Goal: Information Seeking & Learning: Compare options

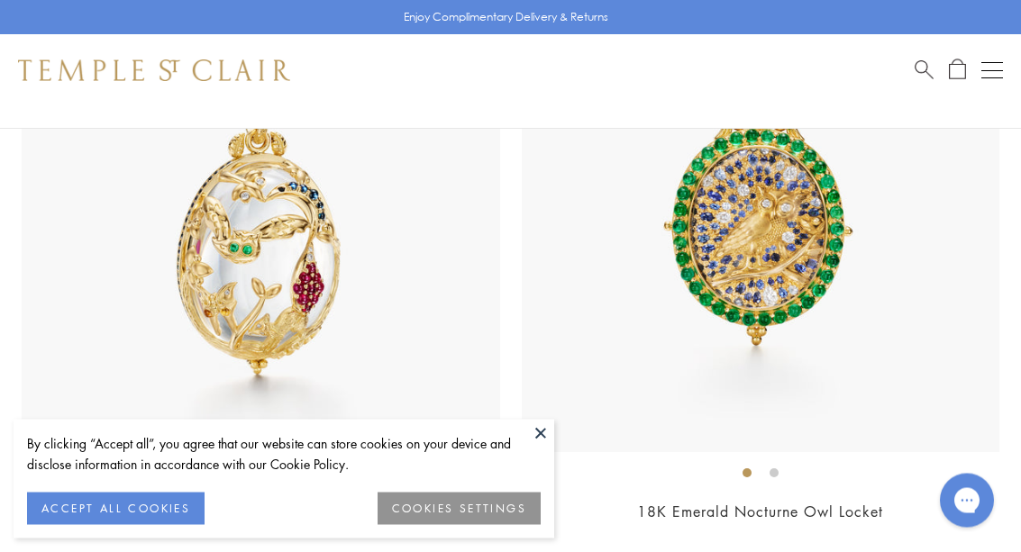
scroll to position [347, 0]
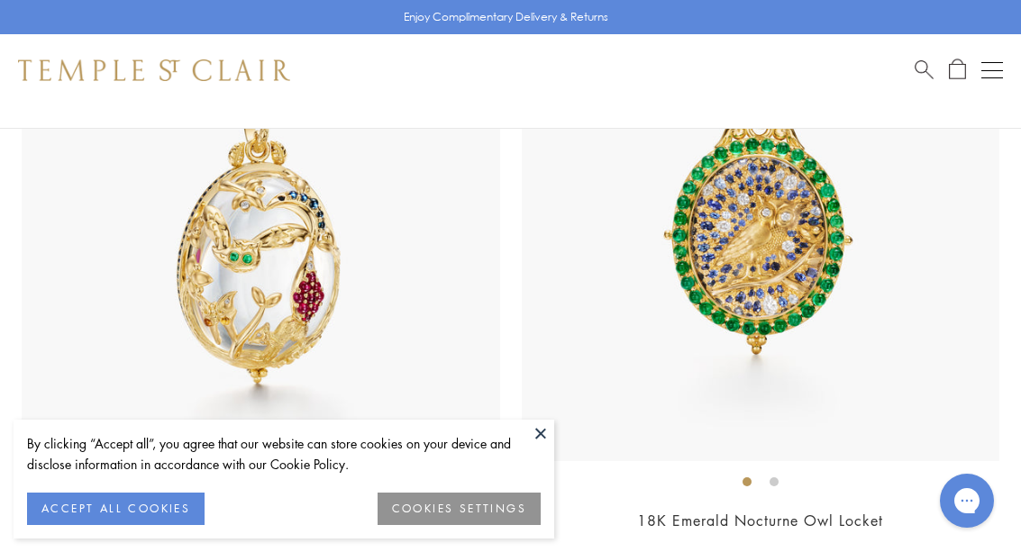
click at [553, 447] on button at bounding box center [540, 433] width 27 height 27
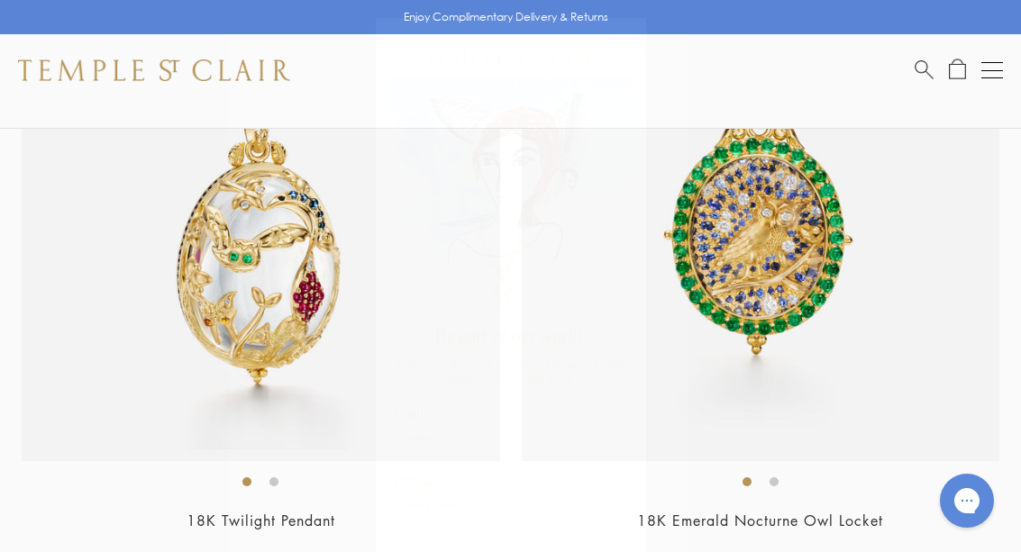
click at [628, 28] on circle "Close dialog" at bounding box center [624, 39] width 22 height 22
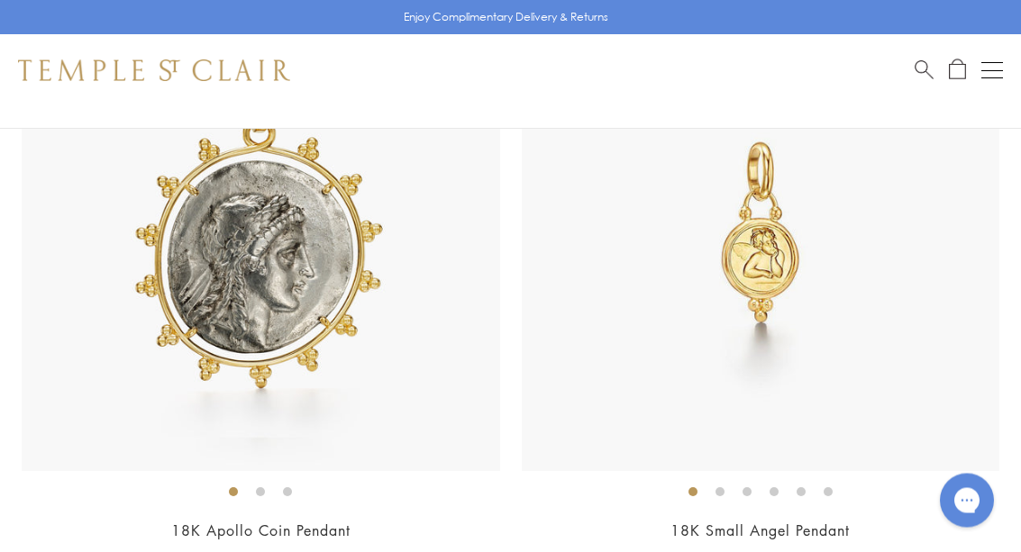
scroll to position [4043, 0]
click at [743, 297] on img at bounding box center [761, 231] width 478 height 478
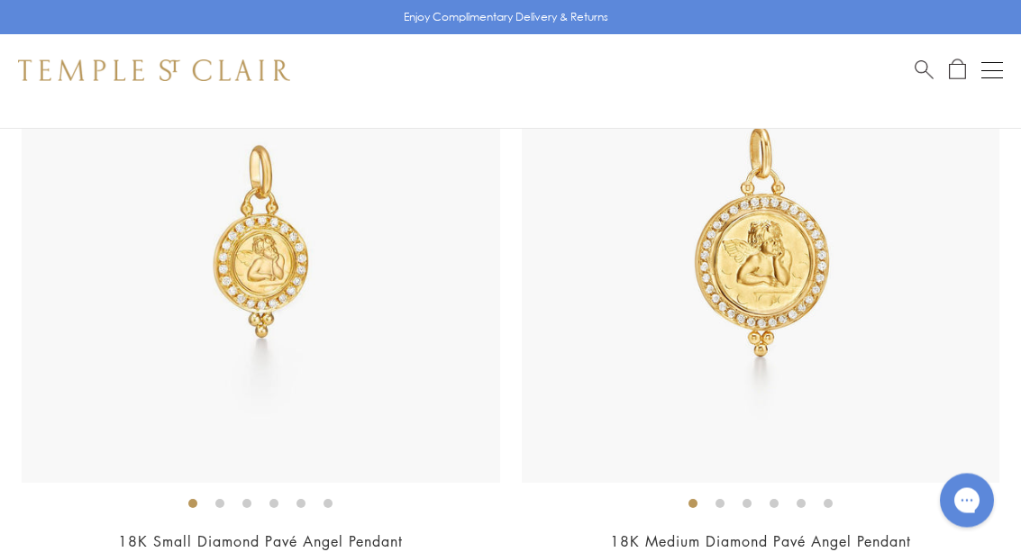
scroll to position [6500, 0]
click at [393, 410] on img at bounding box center [261, 244] width 478 height 478
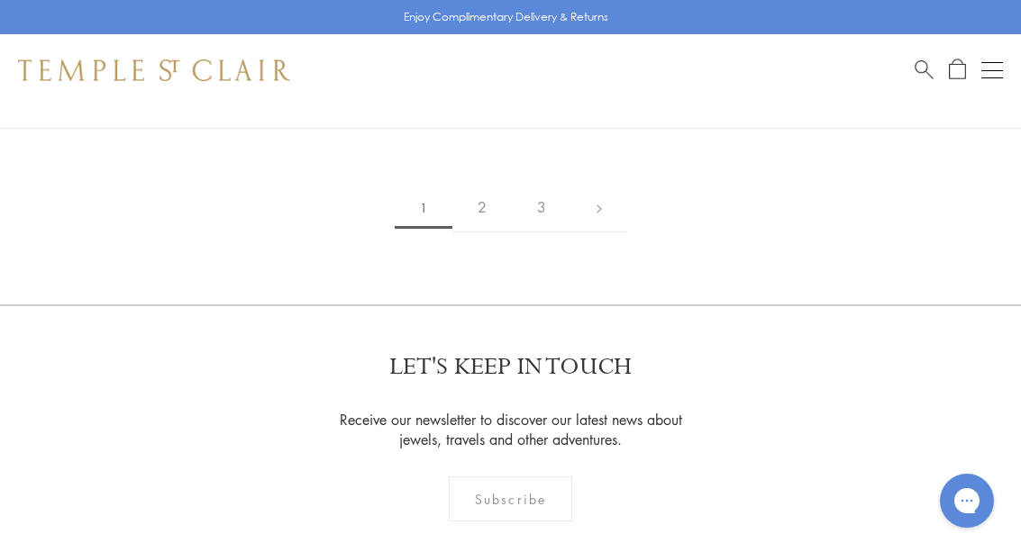
scroll to position [19902, 0]
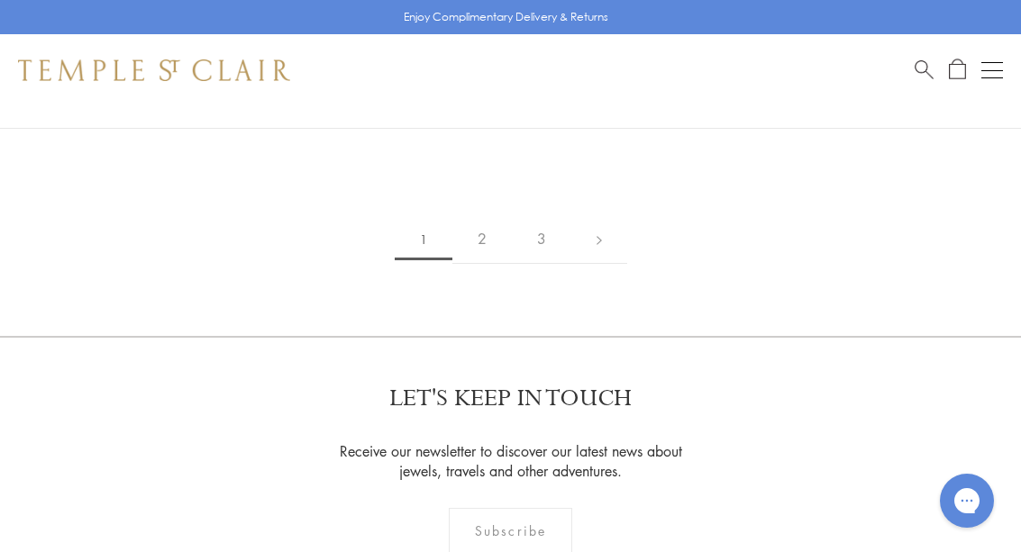
click at [488, 216] on link "2" at bounding box center [481, 239] width 59 height 50
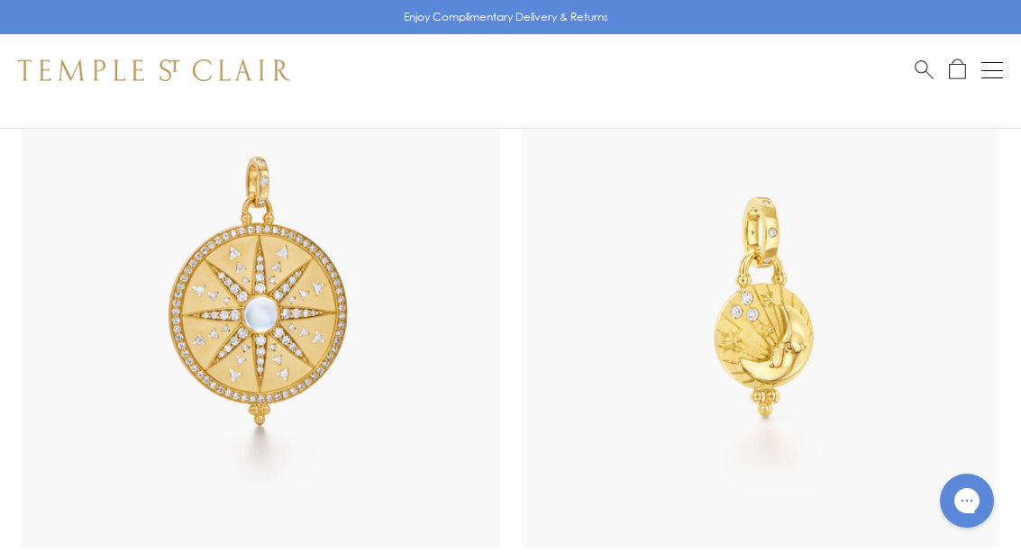
scroll to position [18743, 0]
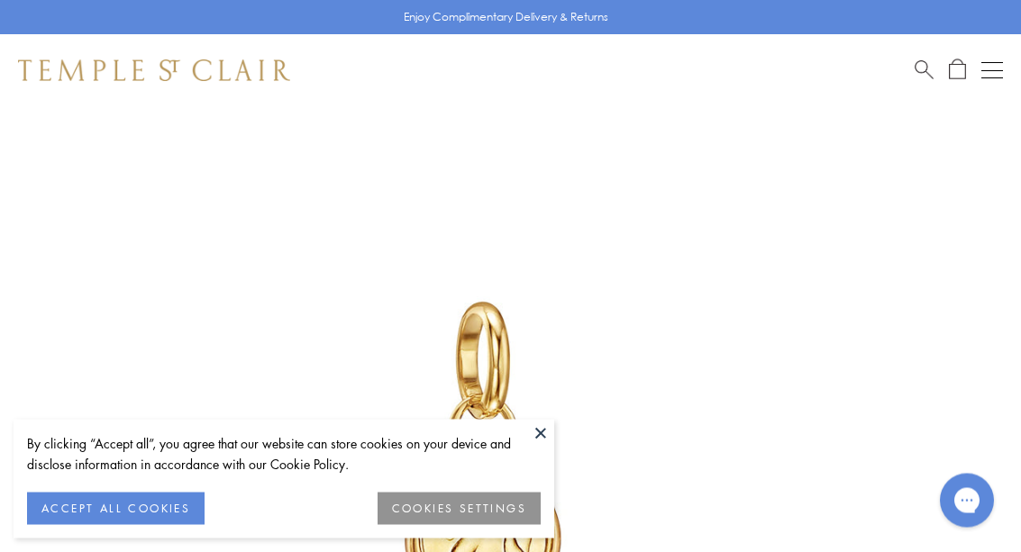
scroll to position [106, 0]
click at [155, 521] on button "ACCEPT ALL COOKIES" at bounding box center [115, 509] width 177 height 32
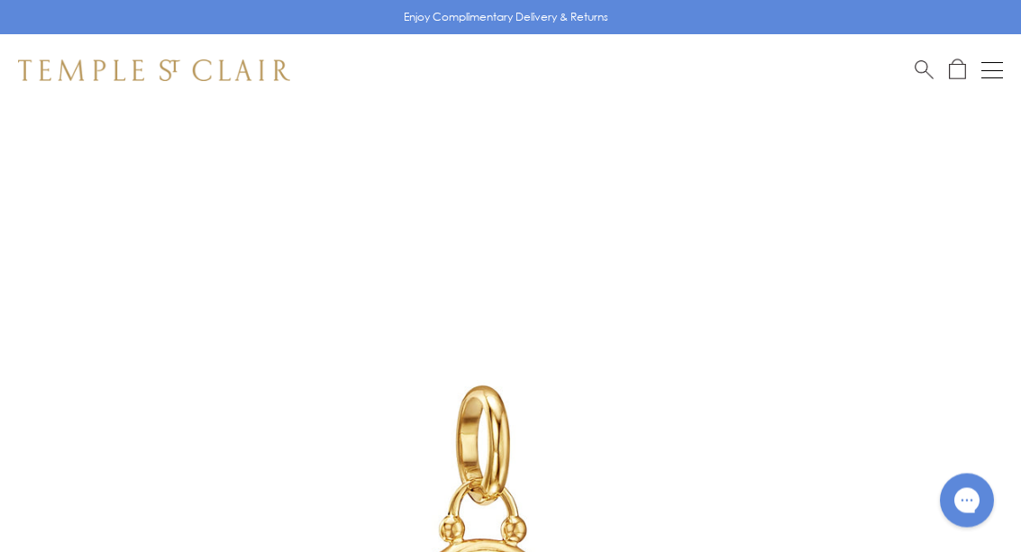
scroll to position [0, 0]
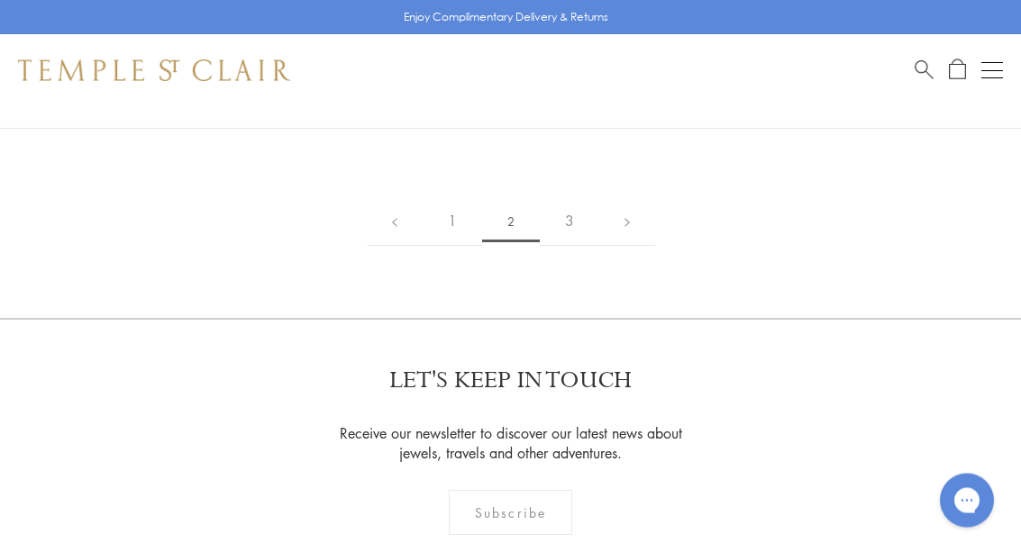
scroll to position [18070, 0]
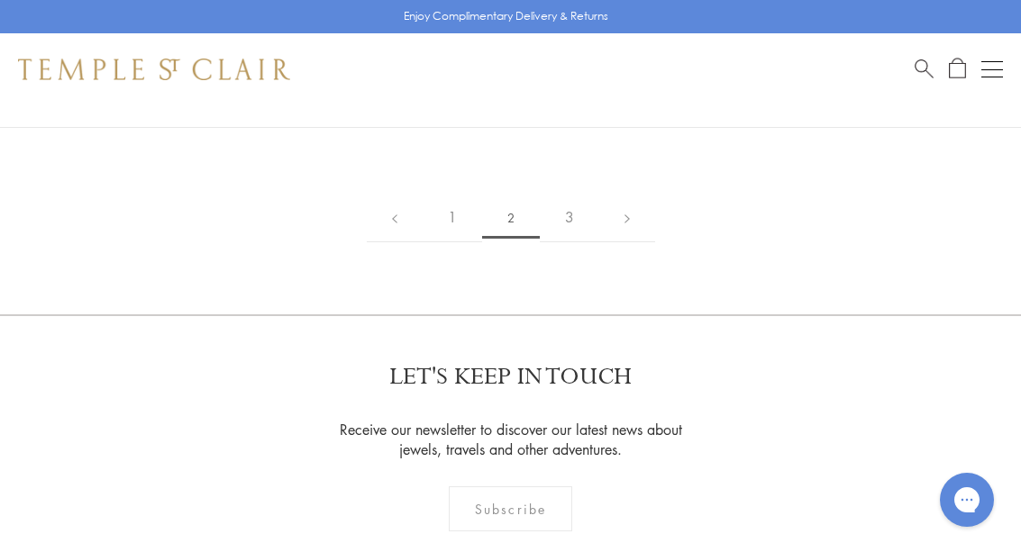
click at [562, 204] on link "3" at bounding box center [569, 219] width 59 height 50
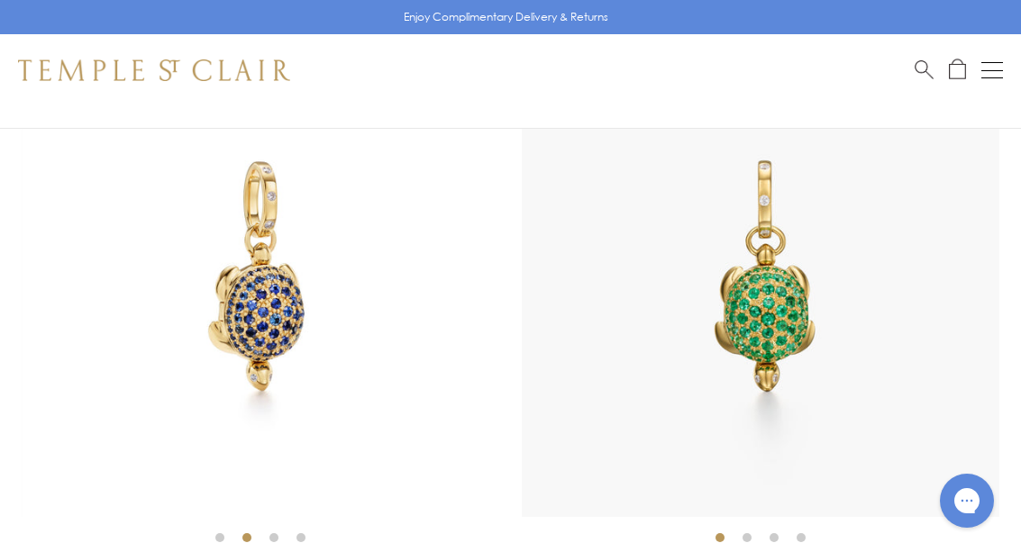
scroll to position [149, 0]
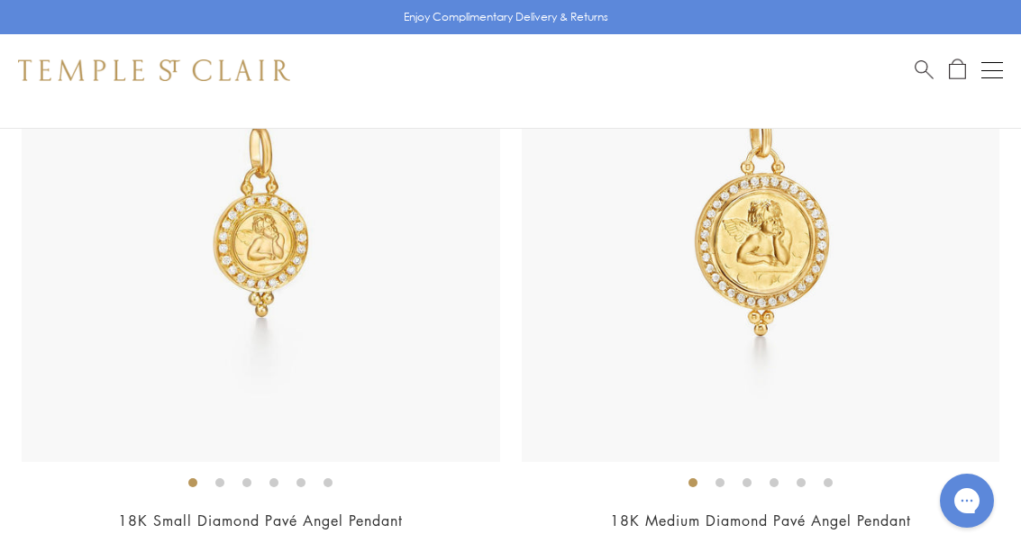
scroll to position [6495, 0]
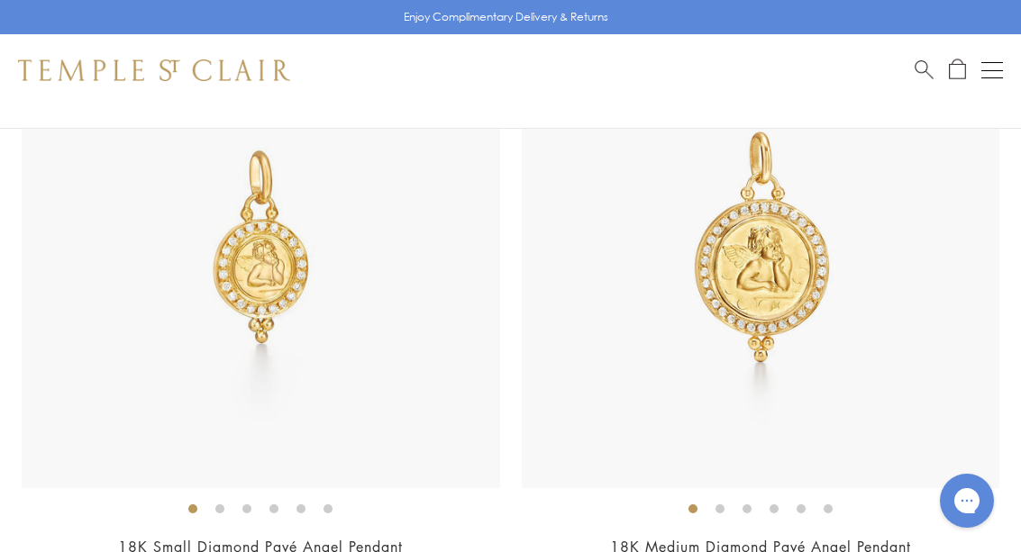
click at [443, 368] on img at bounding box center [261, 249] width 478 height 478
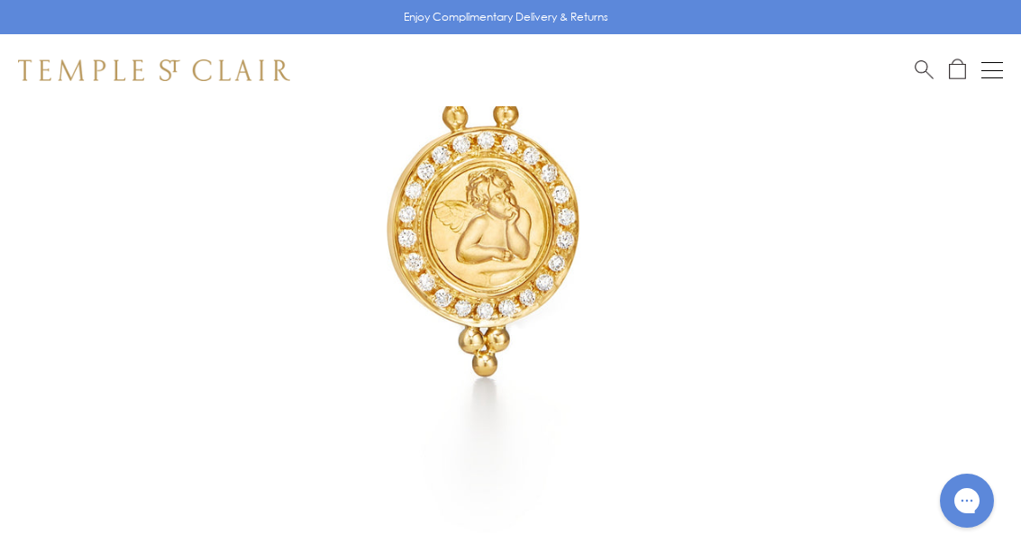
scroll to position [338, 0]
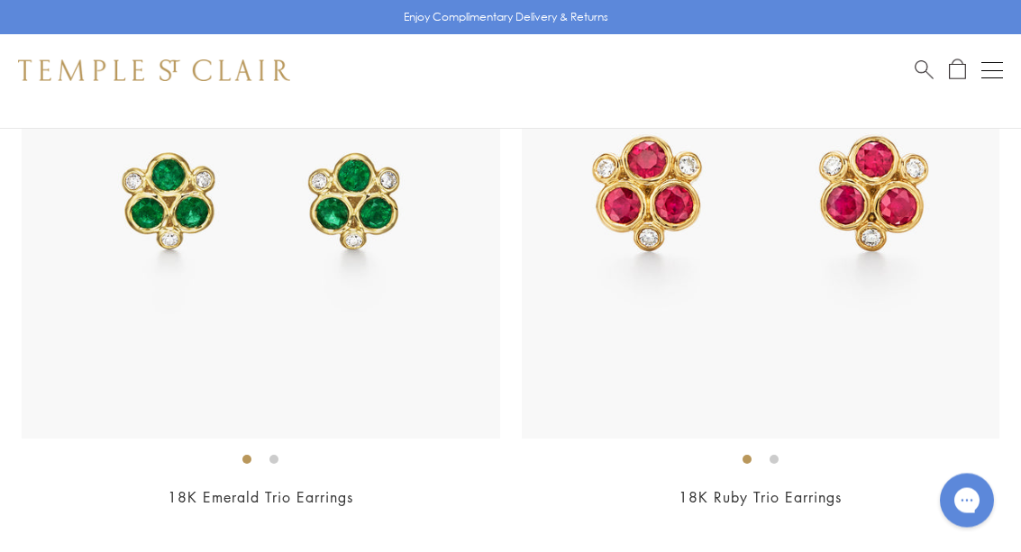
scroll to position [6544, 0]
click at [386, 355] on img at bounding box center [261, 199] width 478 height 478
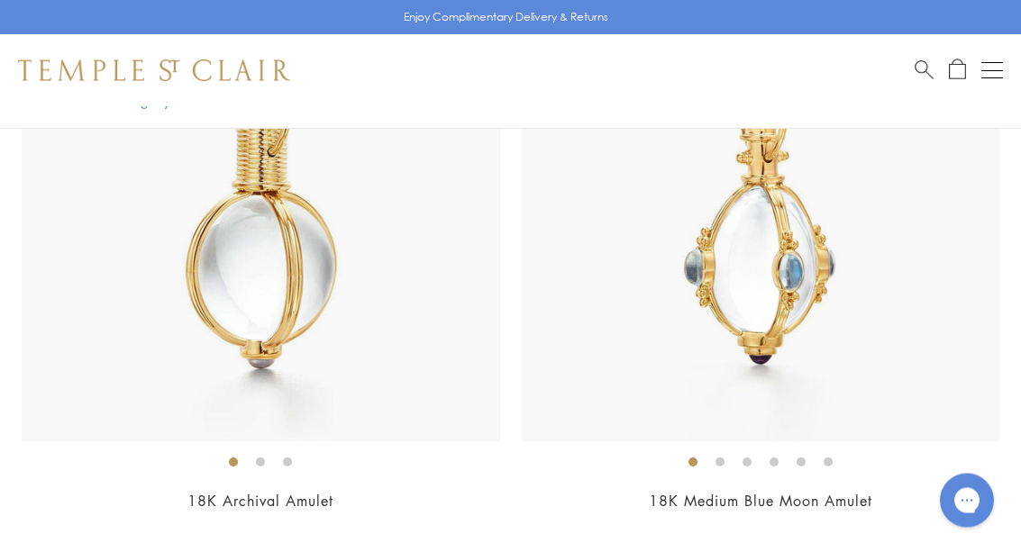
scroll to position [559, 0]
click at [383, 375] on img at bounding box center [261, 203] width 478 height 478
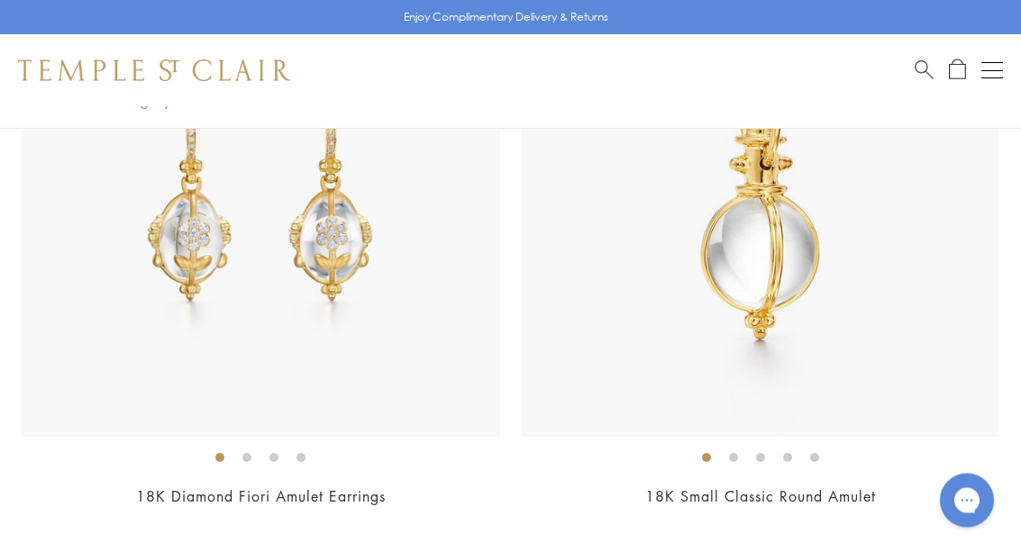
scroll to position [4259, 0]
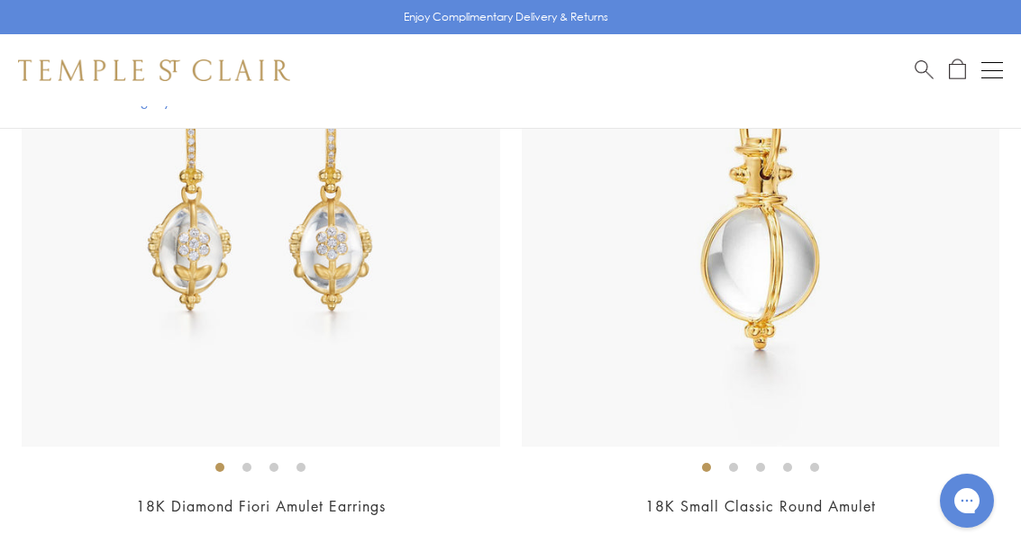
click at [831, 367] on img at bounding box center [761, 207] width 478 height 478
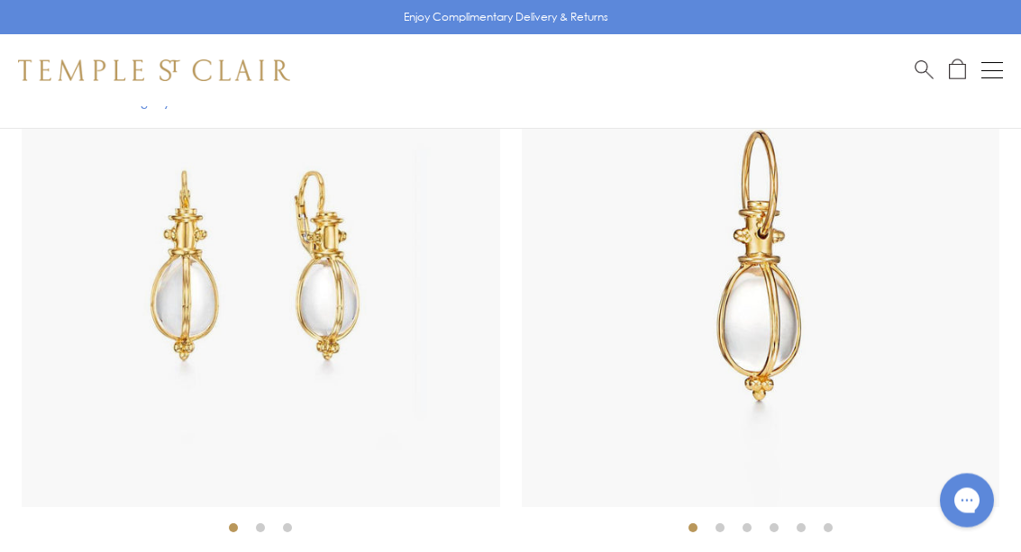
scroll to position [5434, 0]
click at [838, 375] on img at bounding box center [761, 268] width 478 height 478
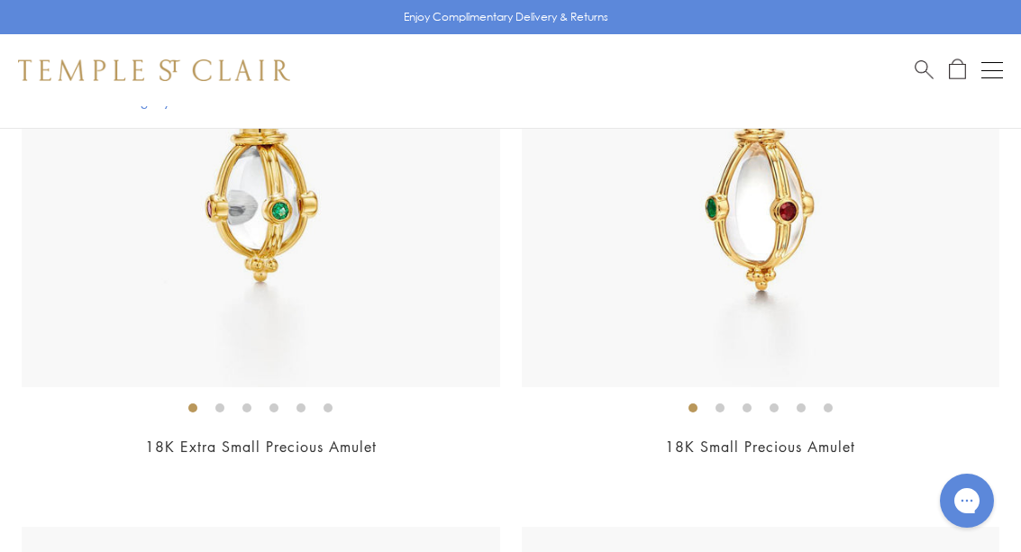
scroll to position [9816, 0]
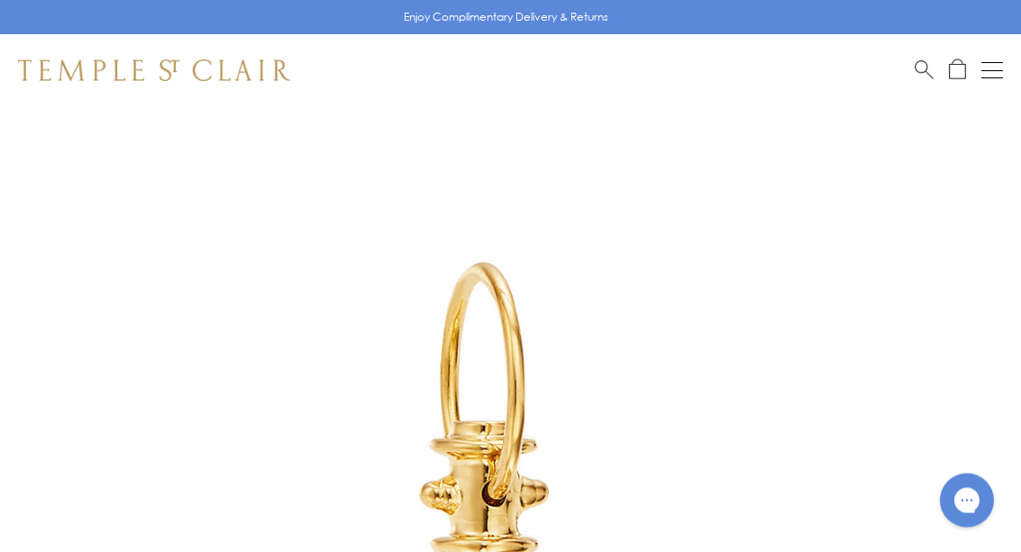
scroll to position [14, 0]
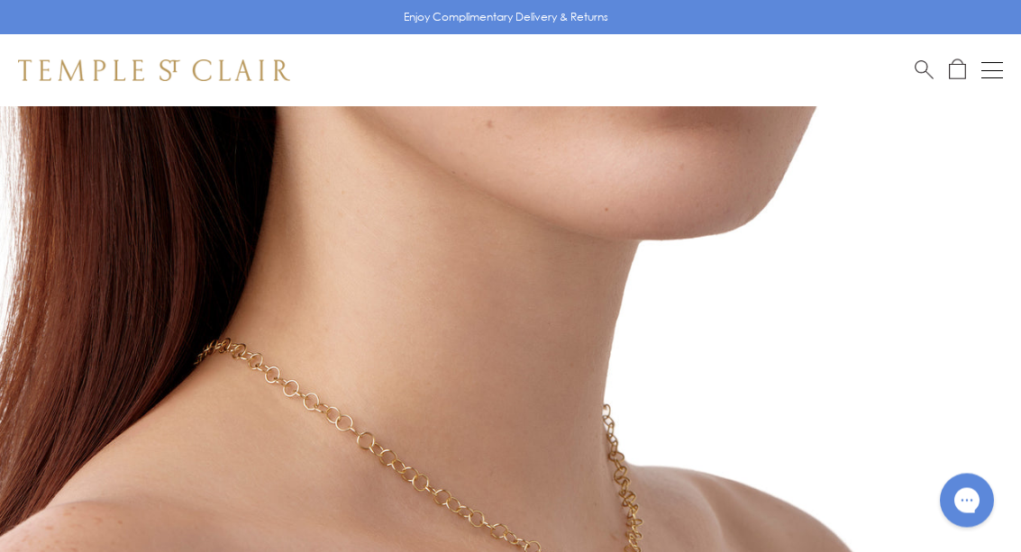
scroll to position [295, 0]
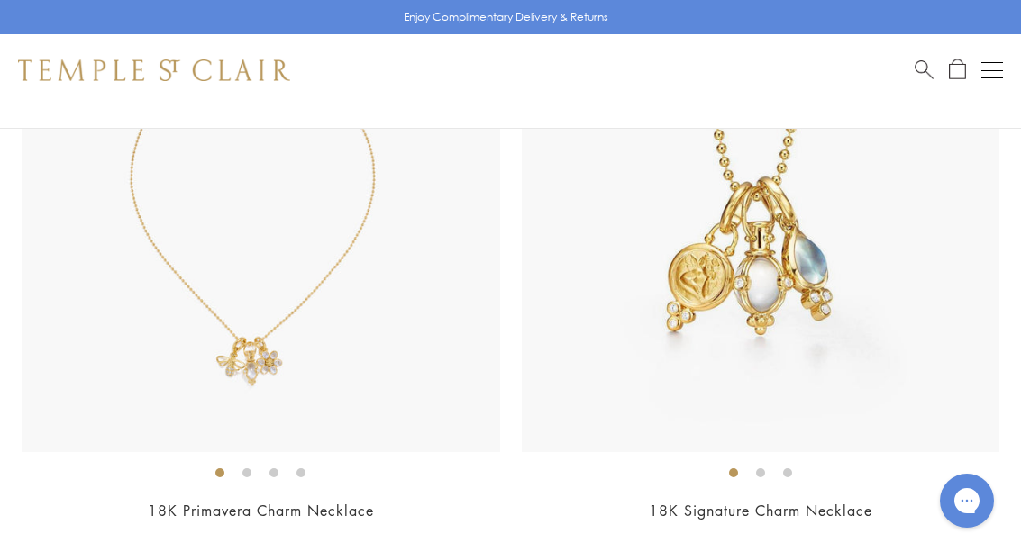
scroll to position [922, 0]
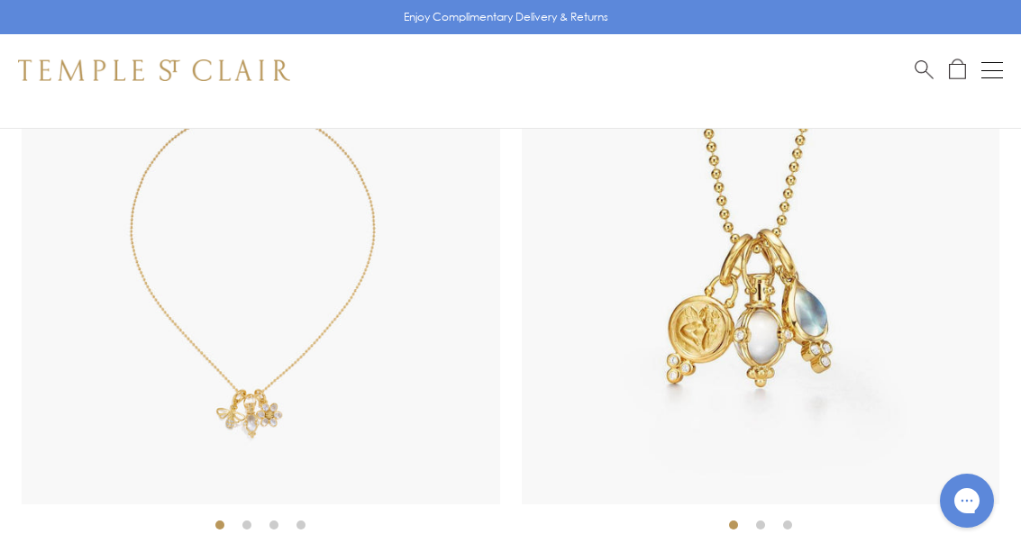
click at [802, 433] on img at bounding box center [761, 265] width 478 height 478
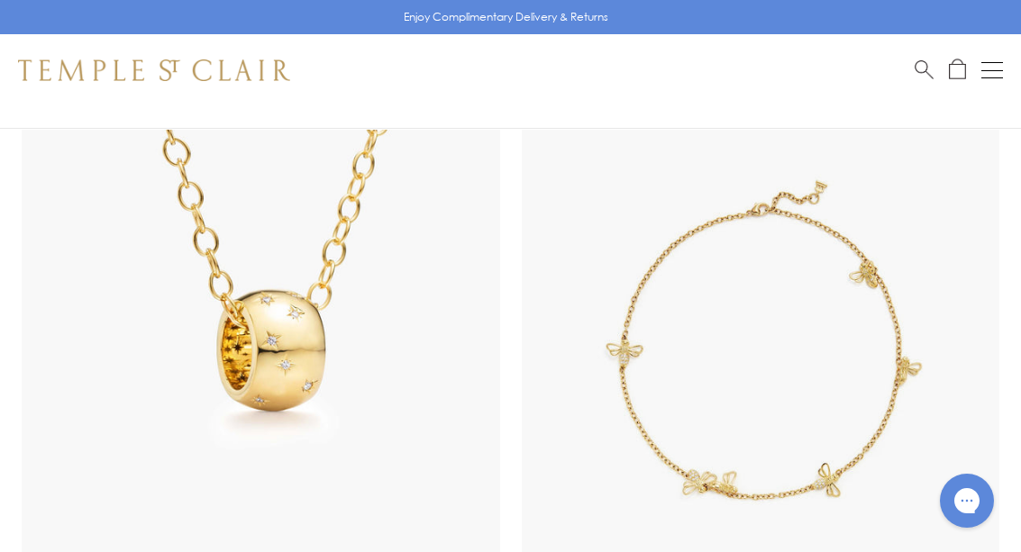
scroll to position [1435, 0]
click at [408, 431] on img at bounding box center [261, 370] width 478 height 478
click at [411, 450] on img at bounding box center [261, 370] width 478 height 478
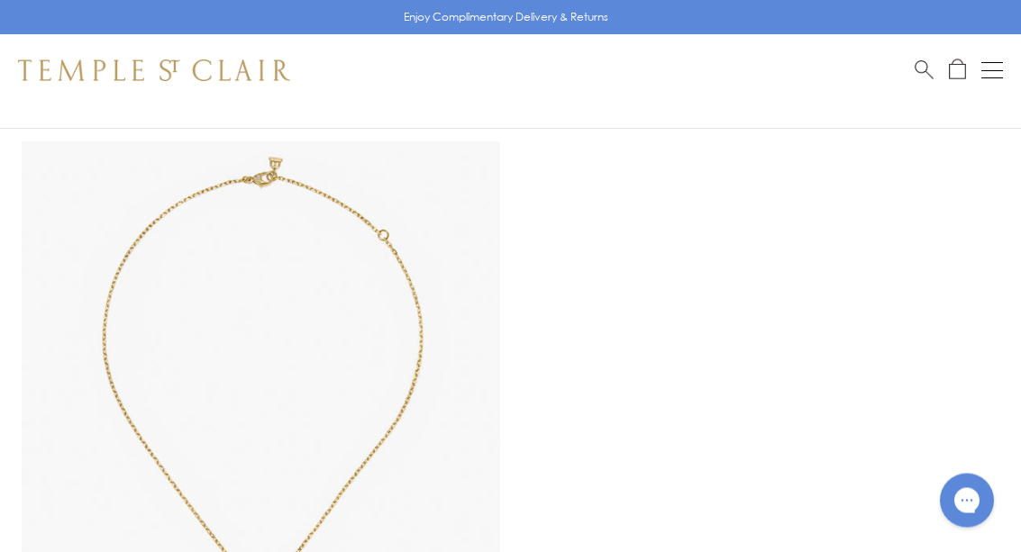
scroll to position [11994, 0]
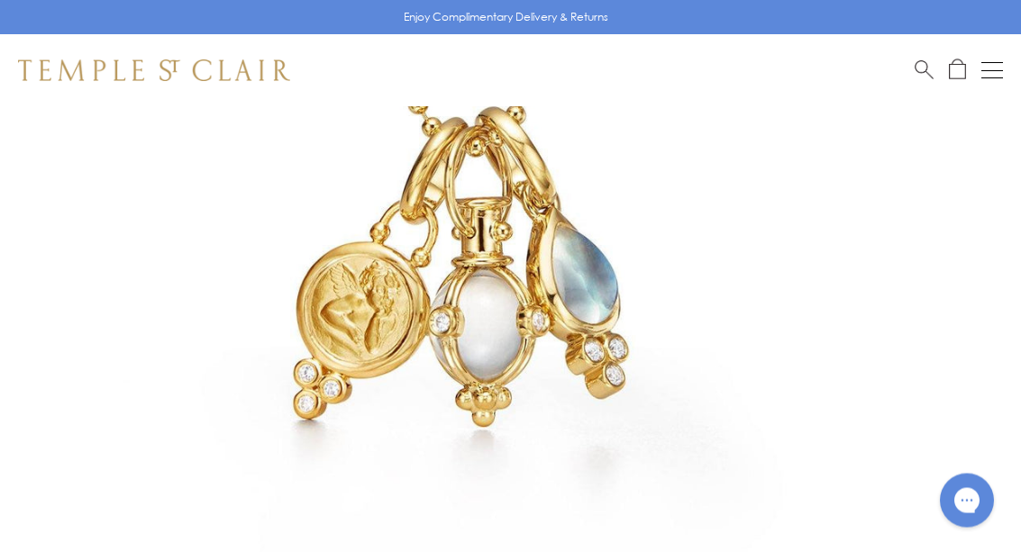
scroll to position [378, 0]
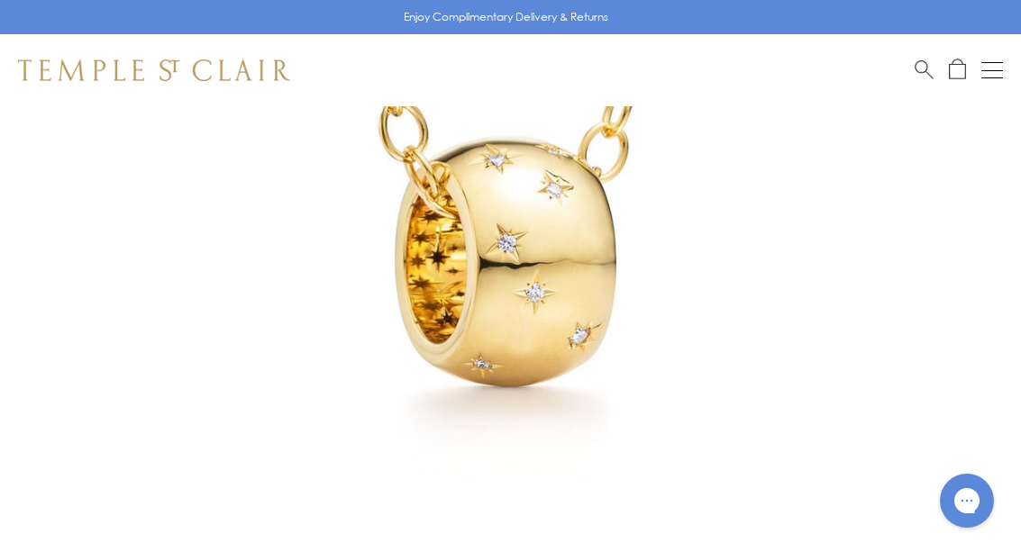
scroll to position [288, 0]
